Goal: Find specific page/section: Find specific page/section

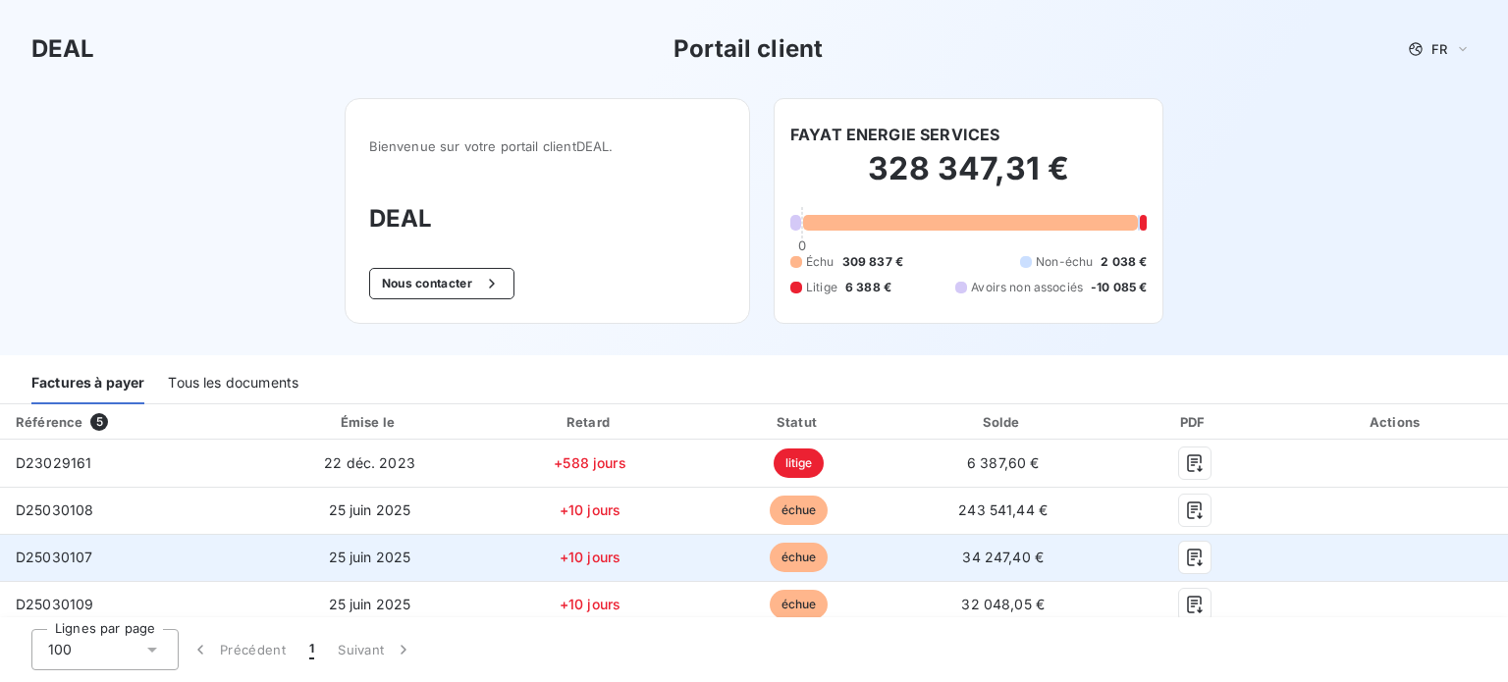
click at [1163, 562] on div at bounding box center [1194, 557] width 149 height 31
click at [1179, 562] on button "button" at bounding box center [1194, 557] width 31 height 31
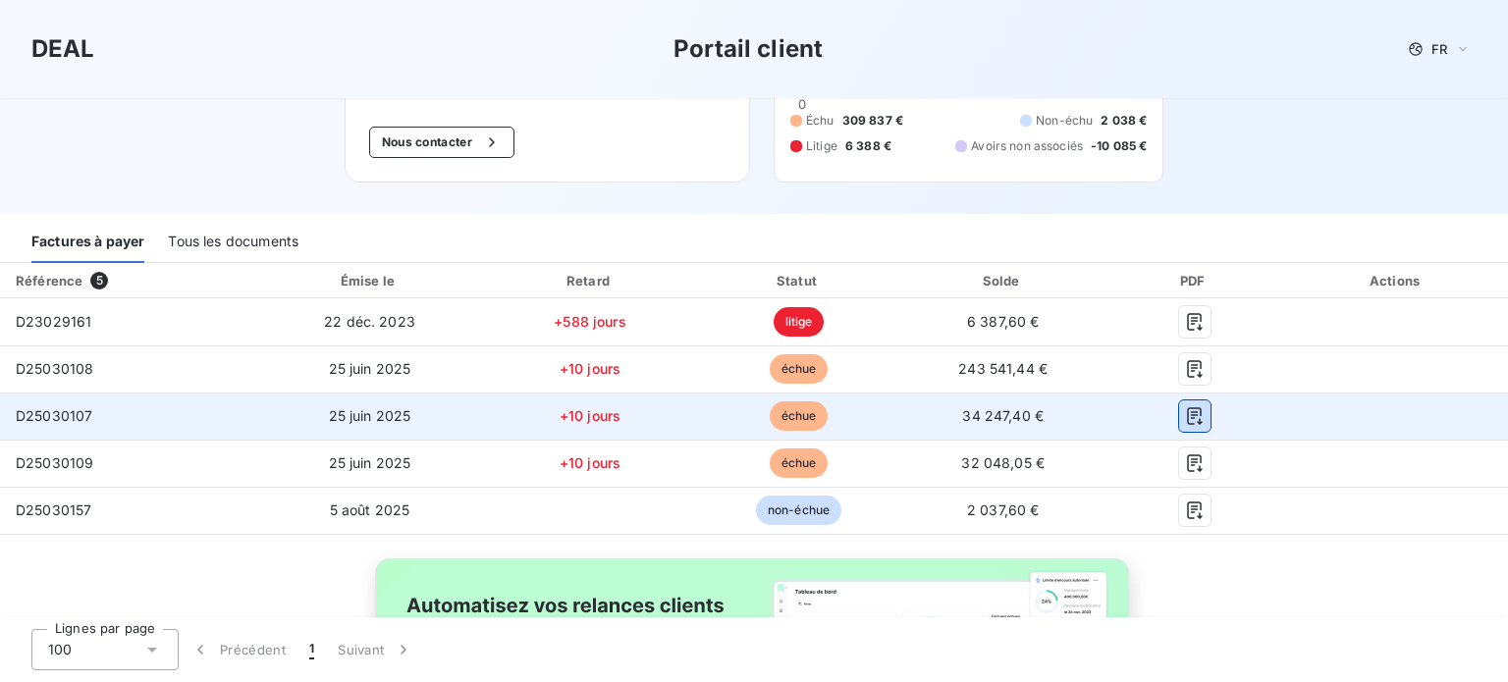
scroll to position [145, 0]
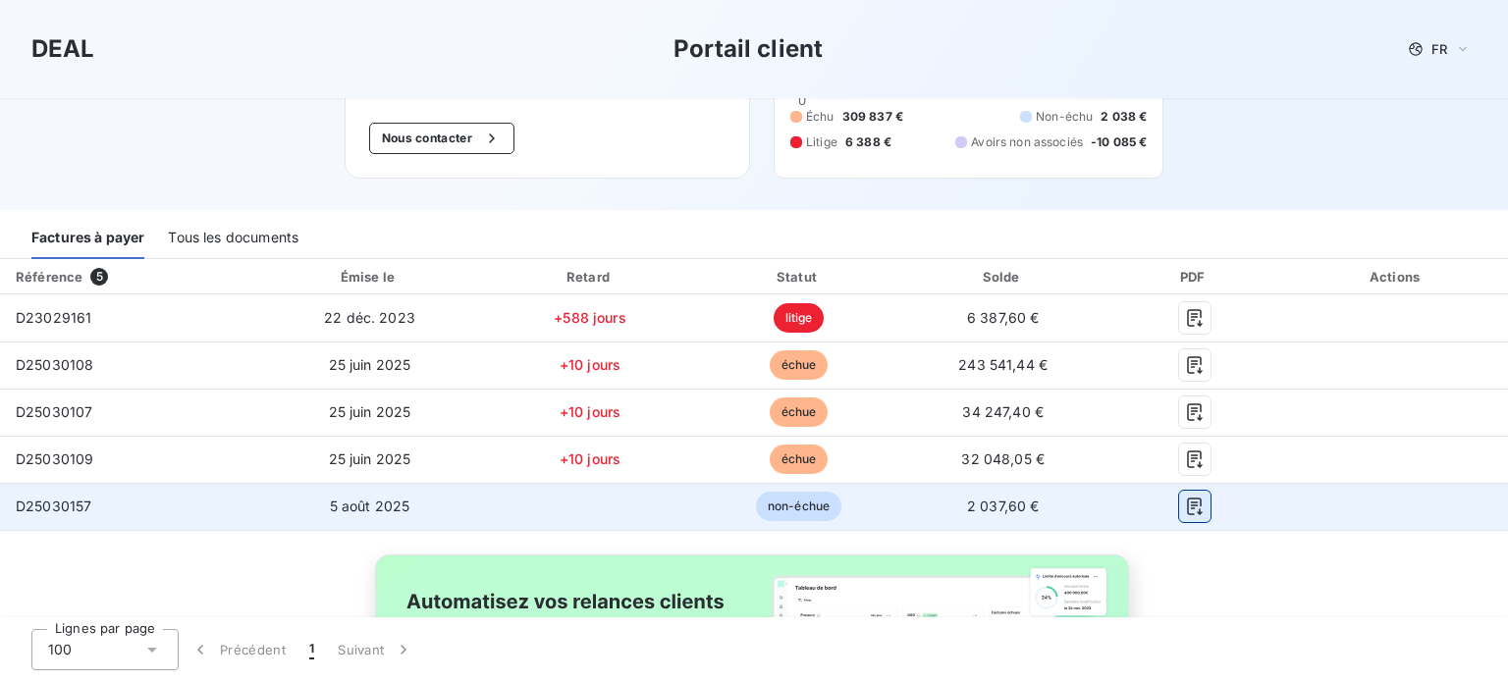
click at [1185, 512] on icon "button" at bounding box center [1195, 507] width 20 height 20
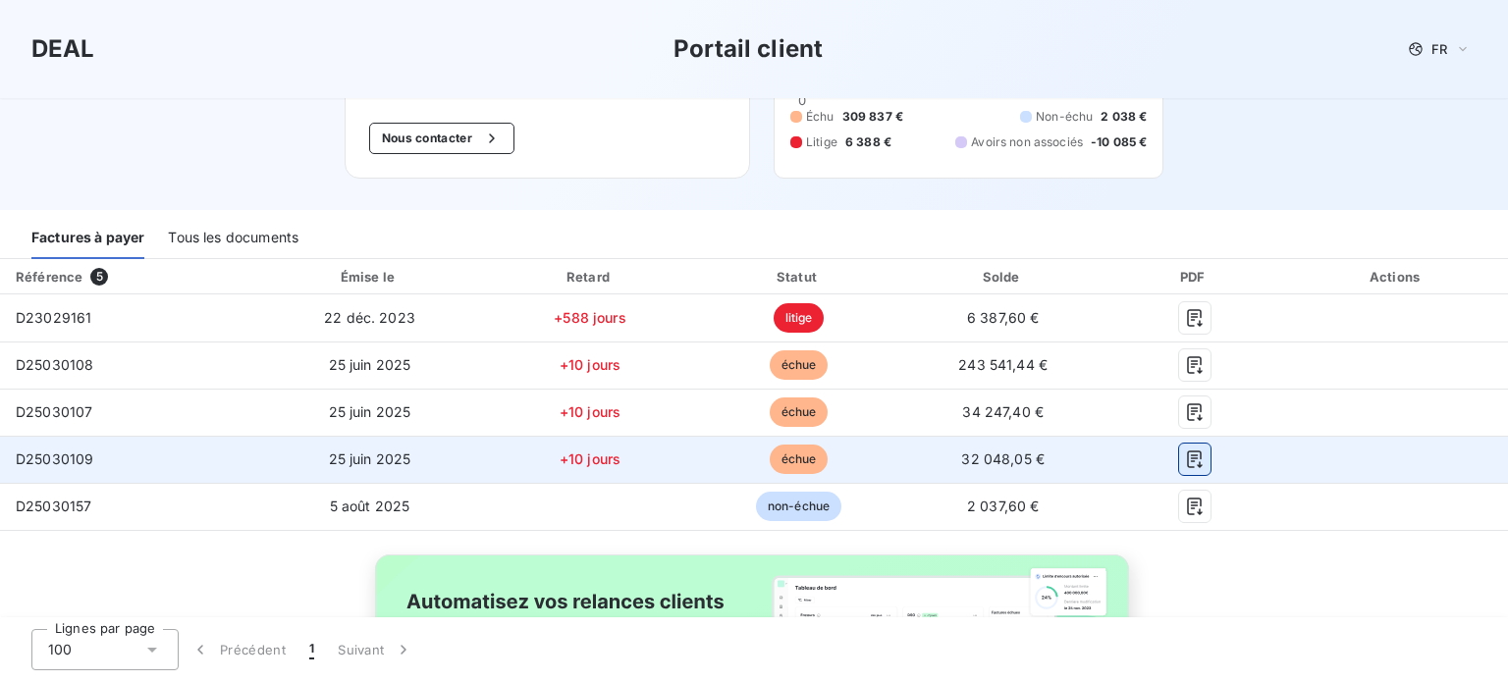
click at [1187, 455] on icon "button" at bounding box center [1194, 460] width 15 height 18
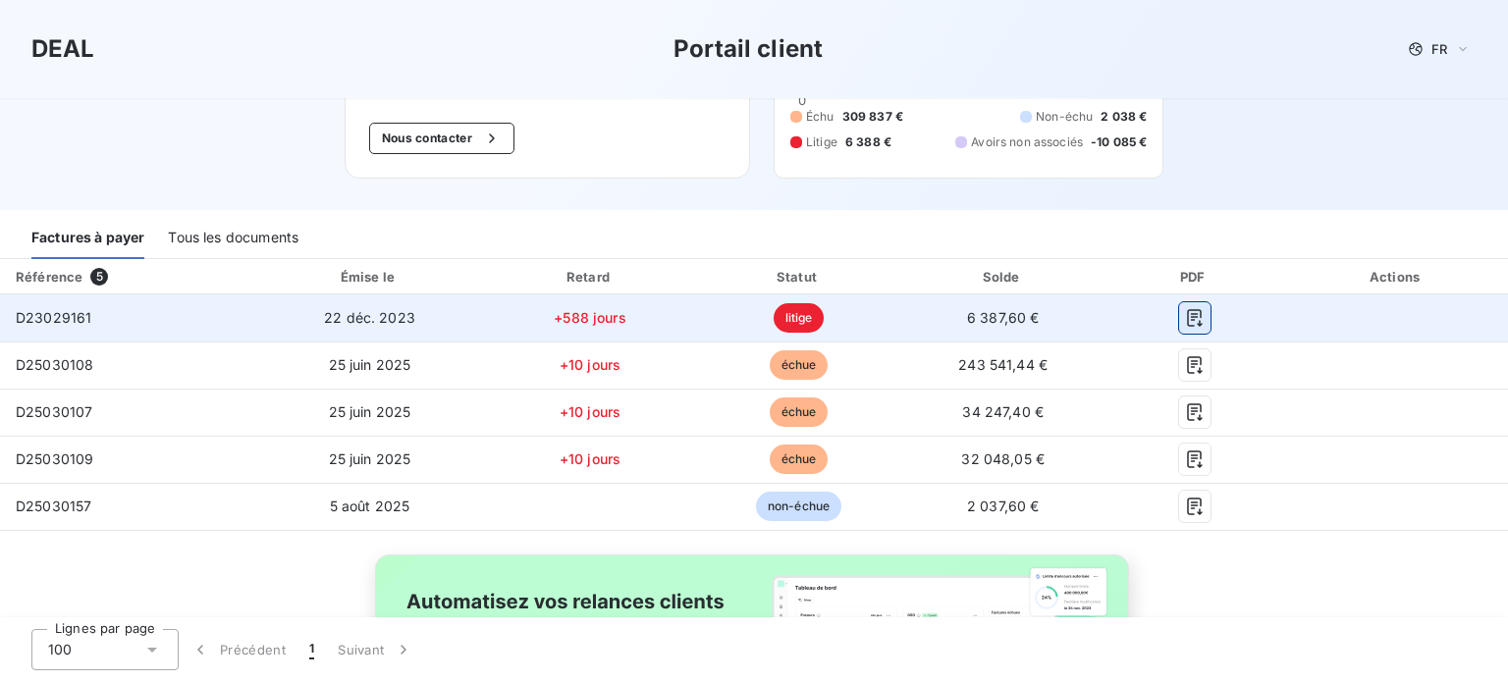
click at [1190, 317] on icon "button" at bounding box center [1195, 318] width 20 height 20
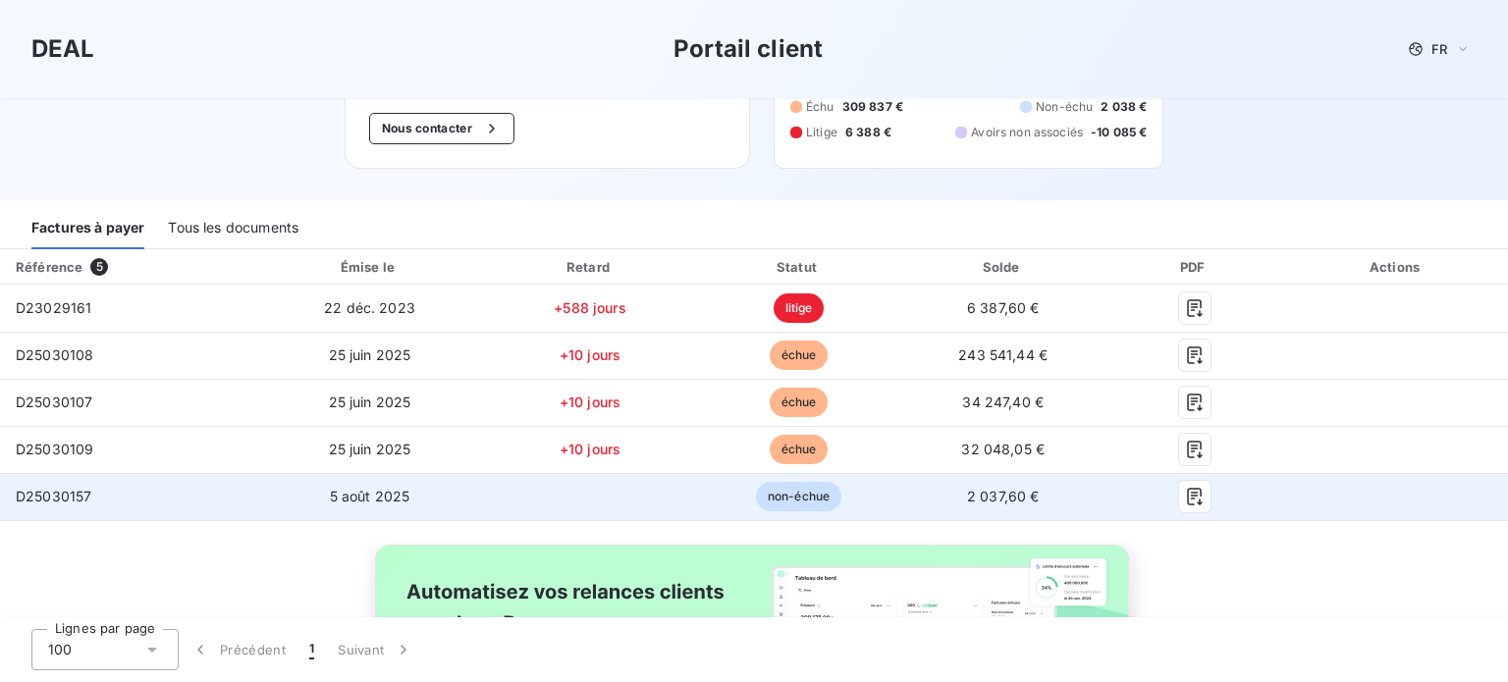
scroll to position [155, 0]
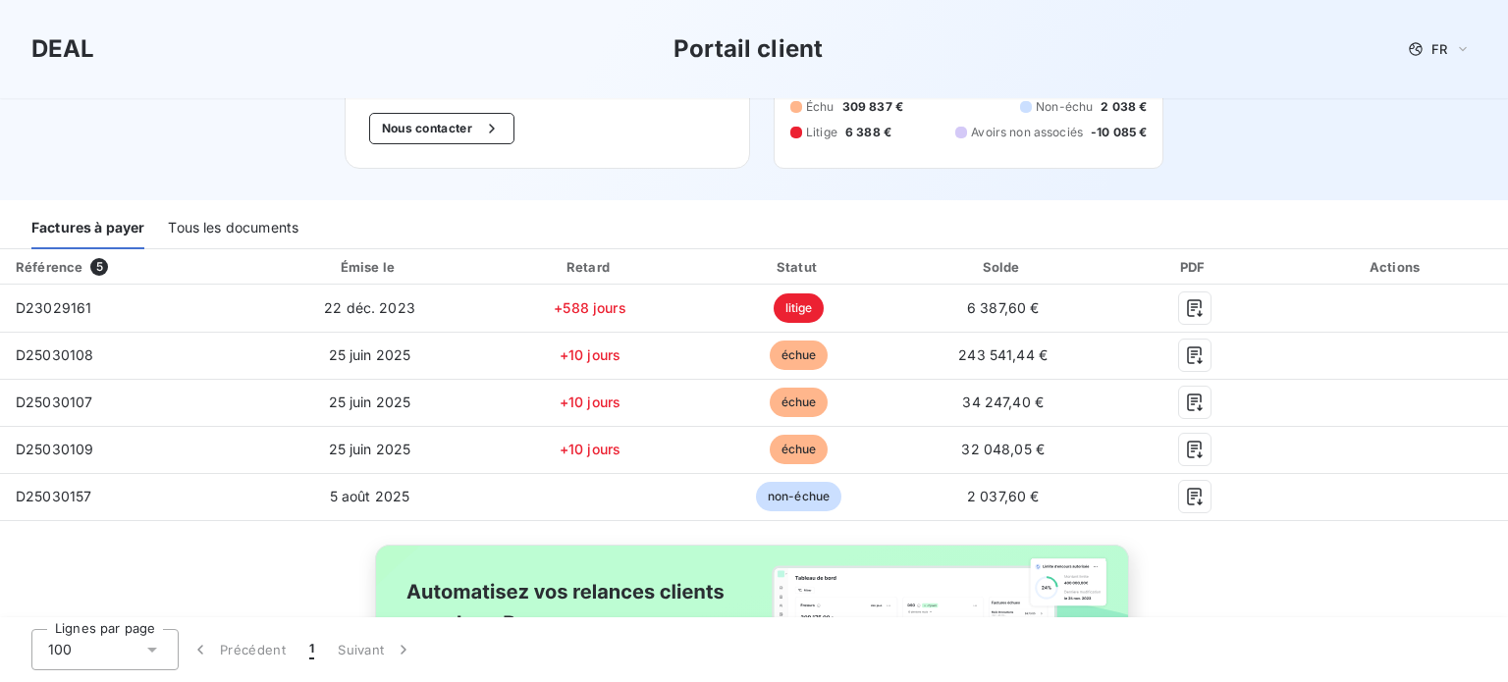
click at [280, 230] on div "Tous les documents" at bounding box center [233, 228] width 131 height 41
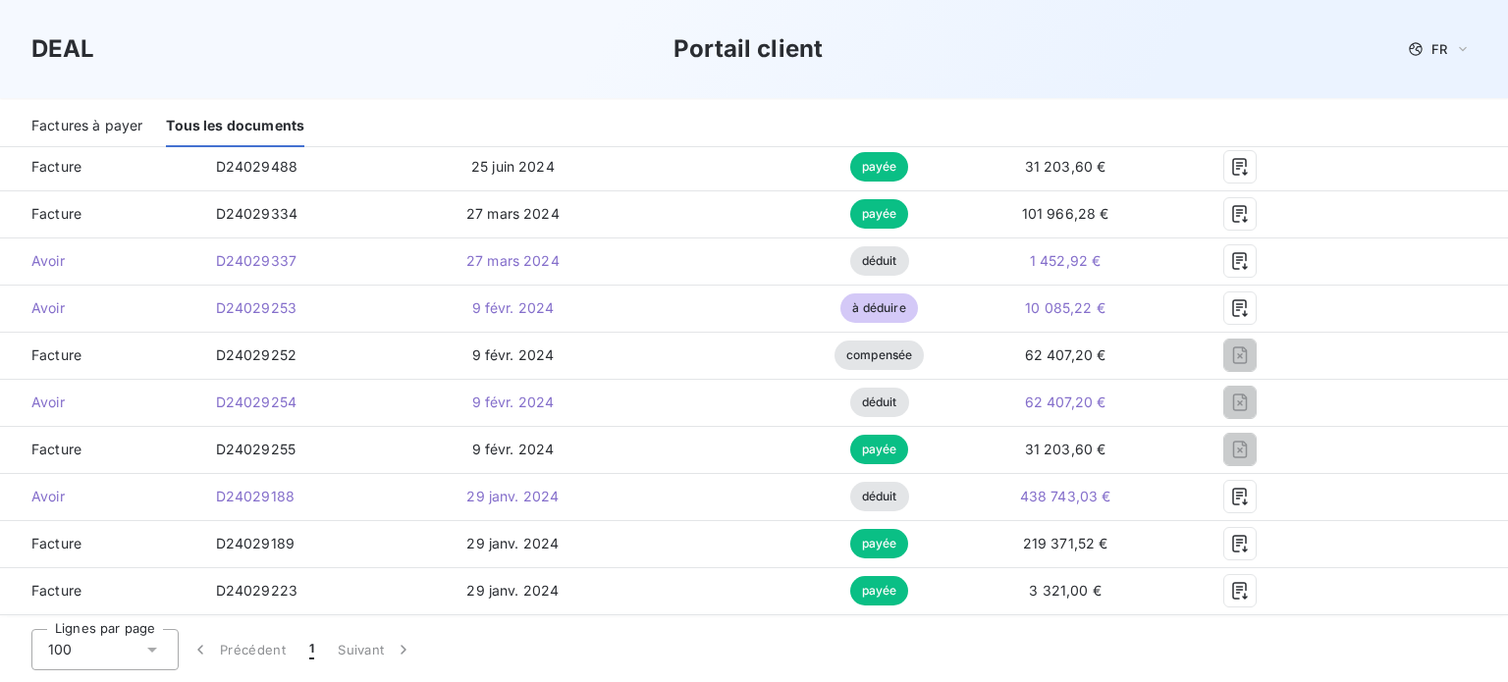
scroll to position [1381, 0]
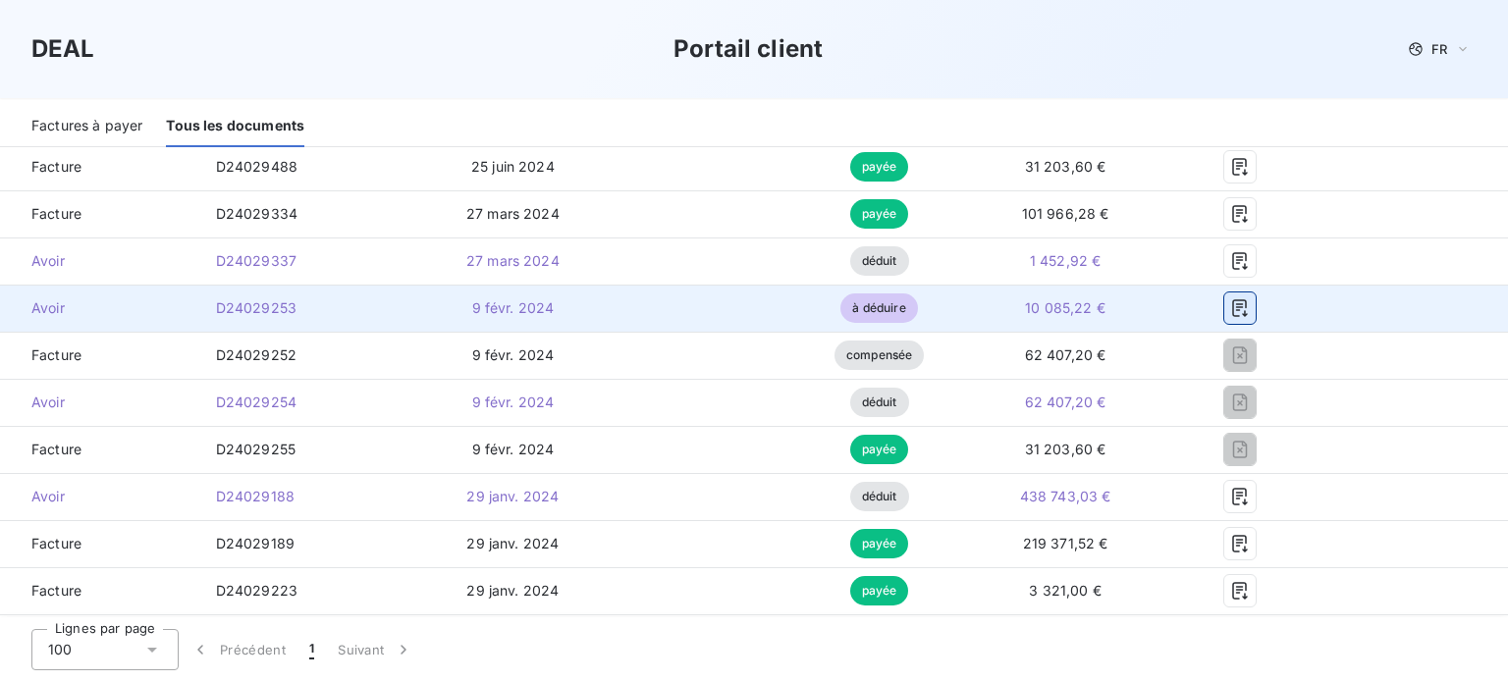
click at [1230, 310] on icon "button" at bounding box center [1240, 309] width 20 height 20
click at [1233, 306] on icon "button" at bounding box center [1240, 308] width 15 height 18
